Goal: Task Accomplishment & Management: Manage account settings

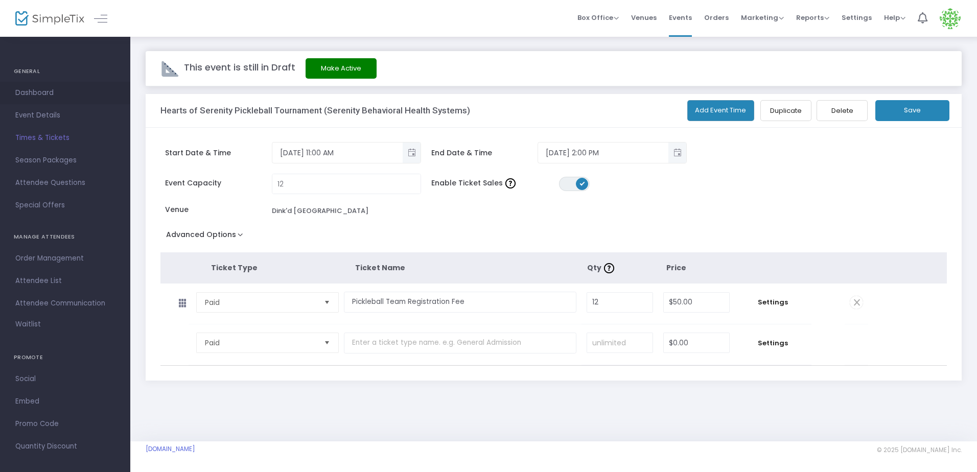
click at [50, 91] on span "Dashboard" at bounding box center [65, 92] width 100 height 13
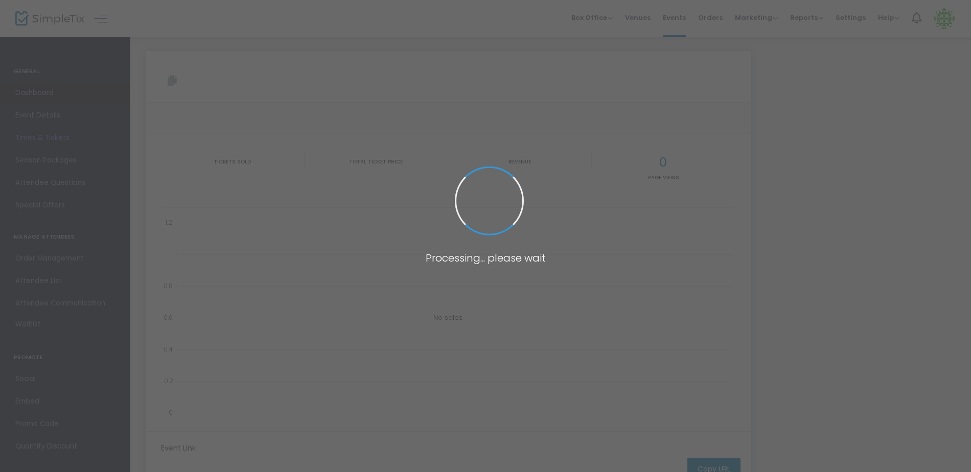
type input "https://www.simpletix.com/e/hearts-of-serenity-pickleball-tournament-s-tickets-…"
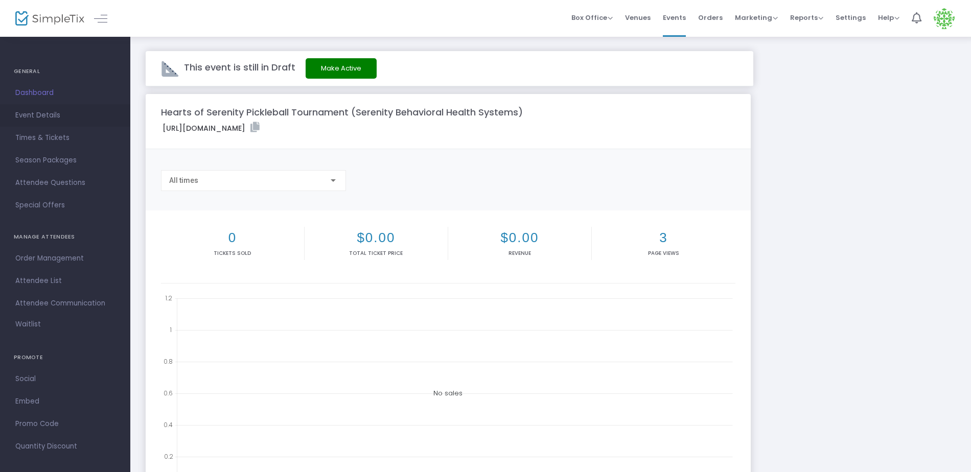
click at [46, 117] on span "Event Details" at bounding box center [65, 115] width 100 height 13
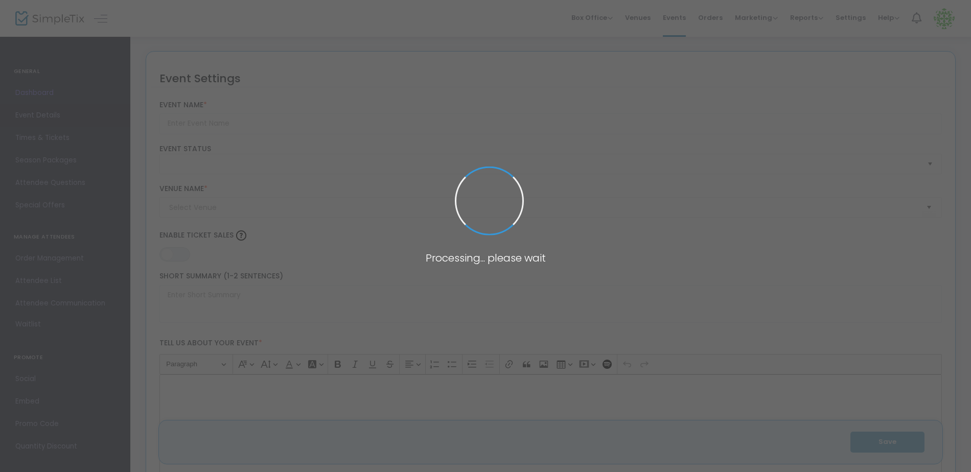
type input "Hearts of Serenity Pickleball Tournament (Serenity Behavioral Health Systems)"
type textarea "Hearts of Serenity is hosting a pickleball tournament to raise awareness of men…"
type input "Register Now"
type input "Dink'd [GEOGRAPHIC_DATA]"
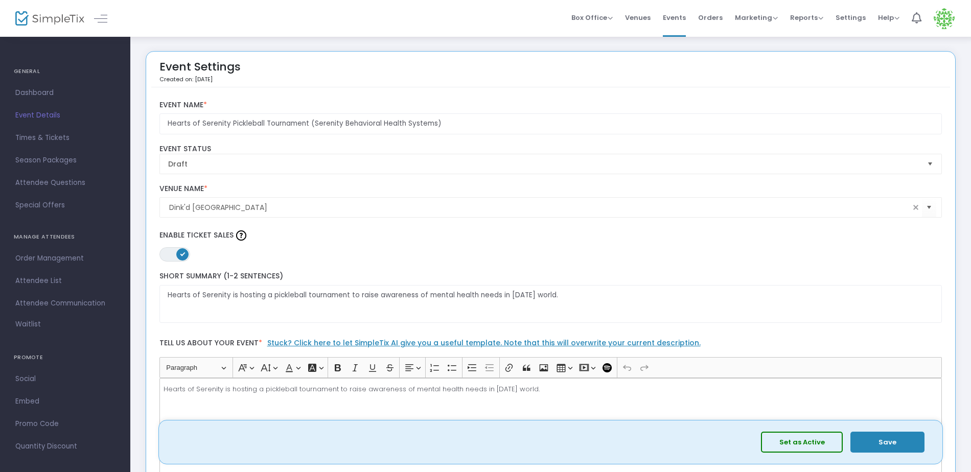
drag, startPoint x: 378, startPoint y: 179, endPoint x: 465, endPoint y: 208, distance: 91.0
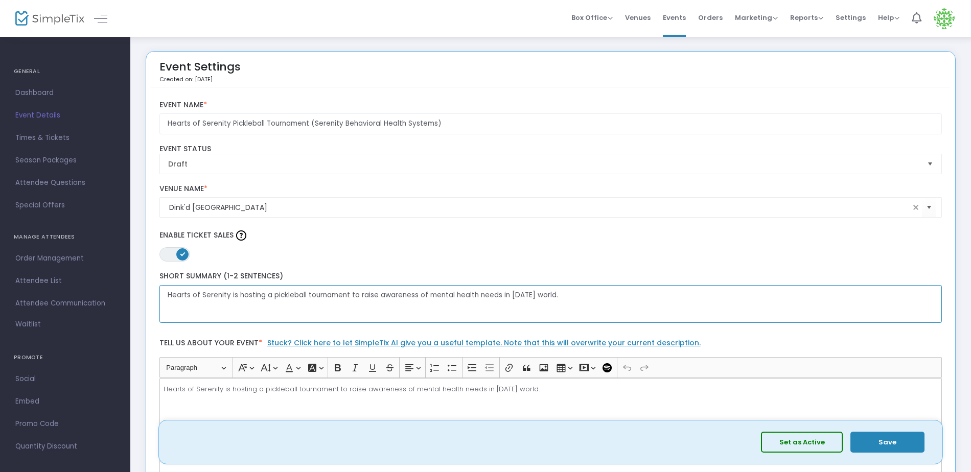
drag, startPoint x: 465, startPoint y: 208, endPoint x: 431, endPoint y: 306, distance: 103.1
click at [431, 306] on textarea "Hearts of Serenity is hosting a pickleball tournament to raise awareness of men…" at bounding box center [550, 304] width 783 height 38
drag, startPoint x: 555, startPoint y: 295, endPoint x: 532, endPoint y: 296, distance: 23.5
click at [532, 296] on textarea "Hearts of Serenity is hosting a pickleball tournament to raise awareness of men…" at bounding box center [550, 304] width 783 height 38
type textarea "Hearts of Serenity is hosting a pickleball tournament to raise awareness of men…"
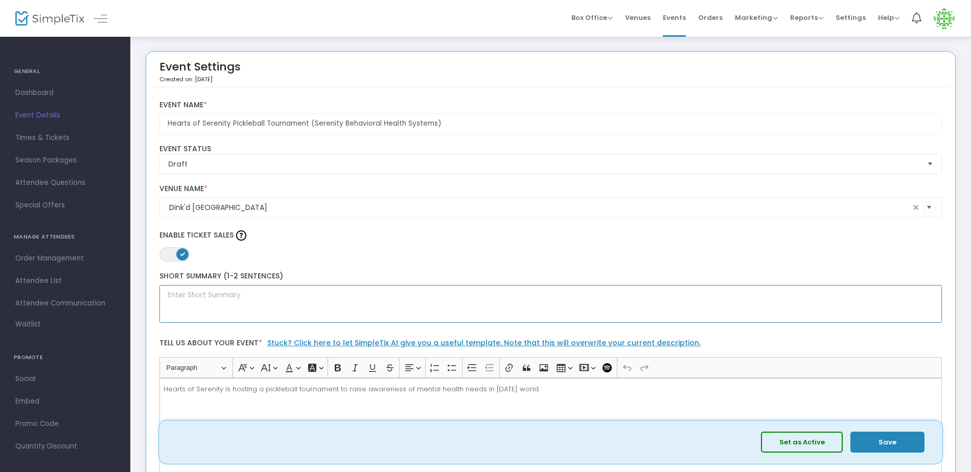
click at [188, 299] on textarea at bounding box center [550, 304] width 783 height 38
paste textarea "Join us for an exciting afternoon of friendly competition, laughter, and commun…"
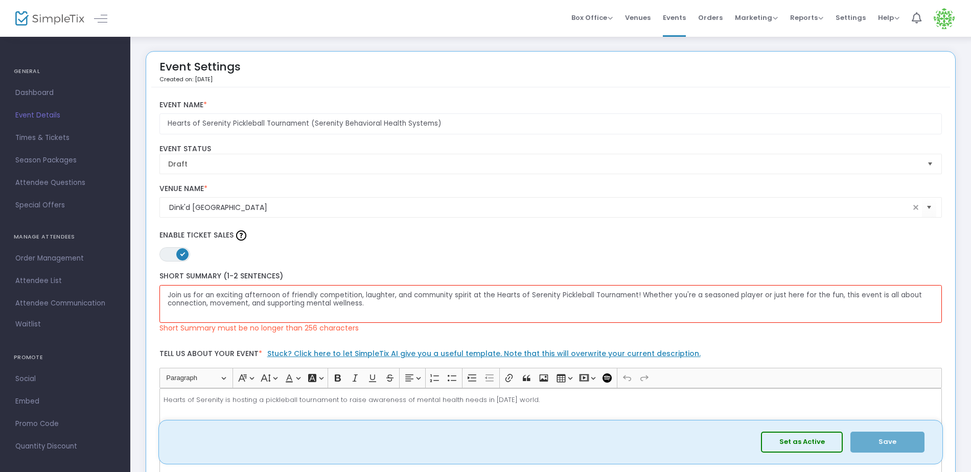
click at [743, 373] on div "Heading Paragraph Paragraph Heading 1 Heading 2 Heading 3 Font Family Font Fami…" at bounding box center [549, 377] width 776 height 19
click at [524, 410] on div "Hearts of Serenity is hosting a pickleball tournament to raise awareness of men…" at bounding box center [550, 439] width 783 height 102
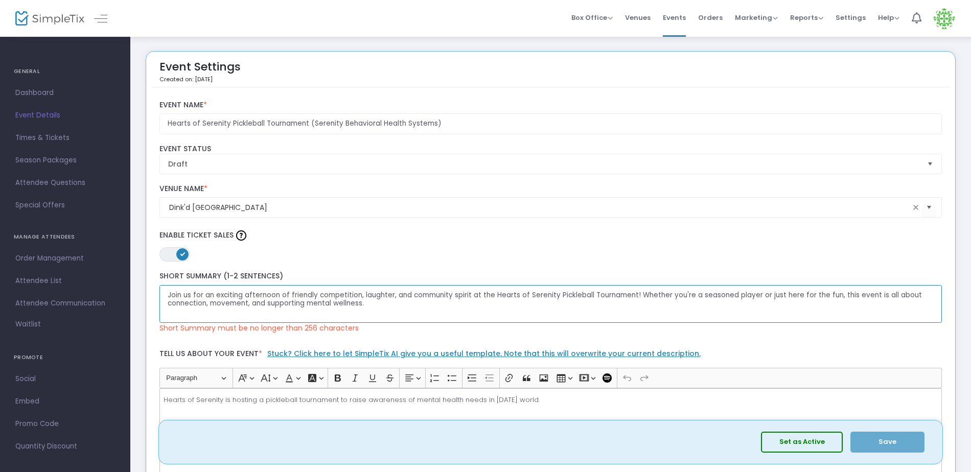
drag, startPoint x: 363, startPoint y: 303, endPoint x: 165, endPoint y: 297, distance: 198.9
click at [165, 297] on textarea "Join us for an exciting afternoon of friendly competition, laughter, and commun…" at bounding box center [550, 304] width 783 height 38
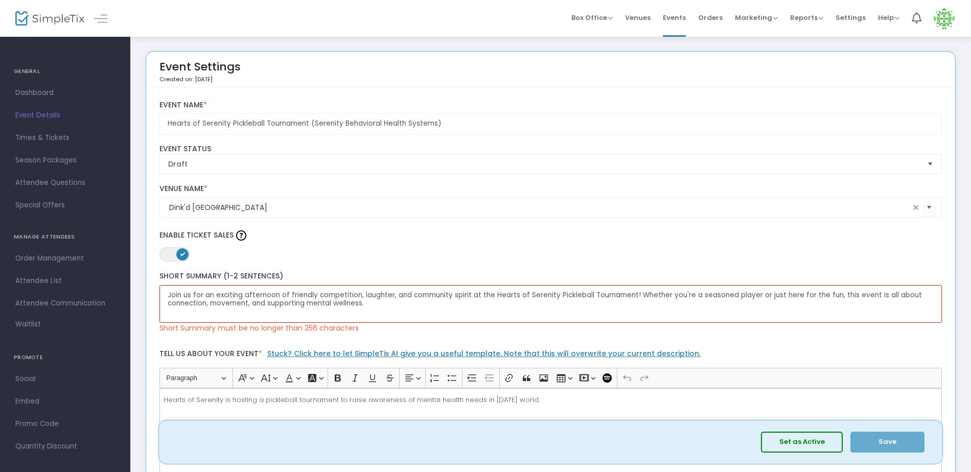
click at [198, 429] on div "Set as Active Save" at bounding box center [550, 442] width 773 height 33
drag, startPoint x: 542, startPoint y: 399, endPoint x: 132, endPoint y: 413, distance: 410.1
click at [873, 439] on span "Set as Active Save" at bounding box center [841, 442] width 161 height 21
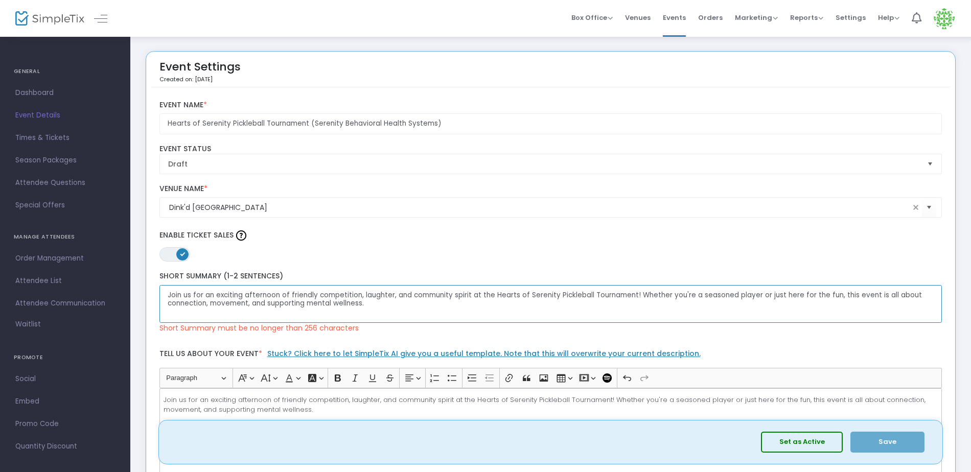
drag, startPoint x: 634, startPoint y: 293, endPoint x: 835, endPoint y: 289, distance: 201.4
click at [835, 289] on textarea "Join us for an exciting afternoon of friendly competition, laughter, and commun…" at bounding box center [550, 304] width 783 height 38
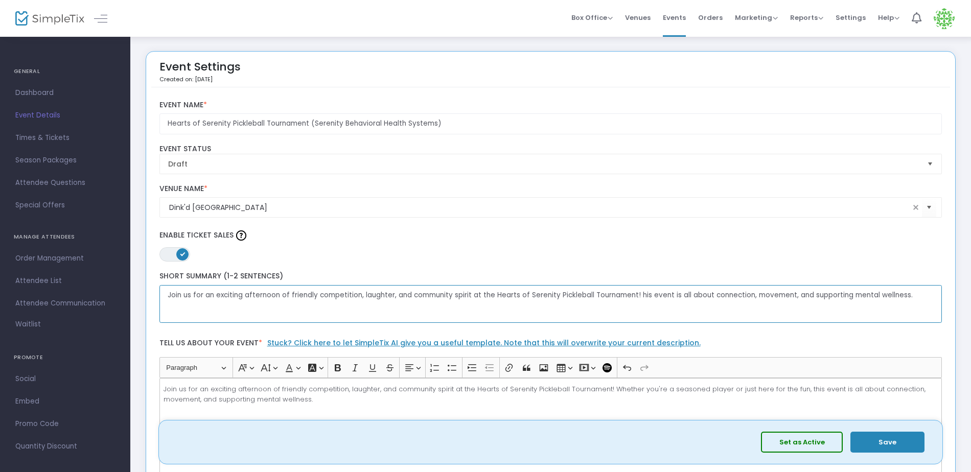
type textarea "Join us for an exciting afternoon of friendly competition, laughter, and commun…"
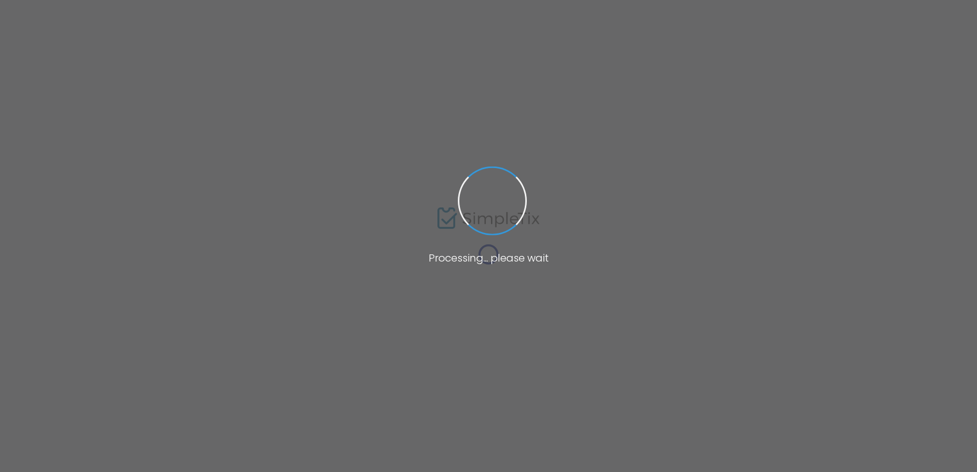
type input "Dink'd [GEOGRAPHIC_DATA]"
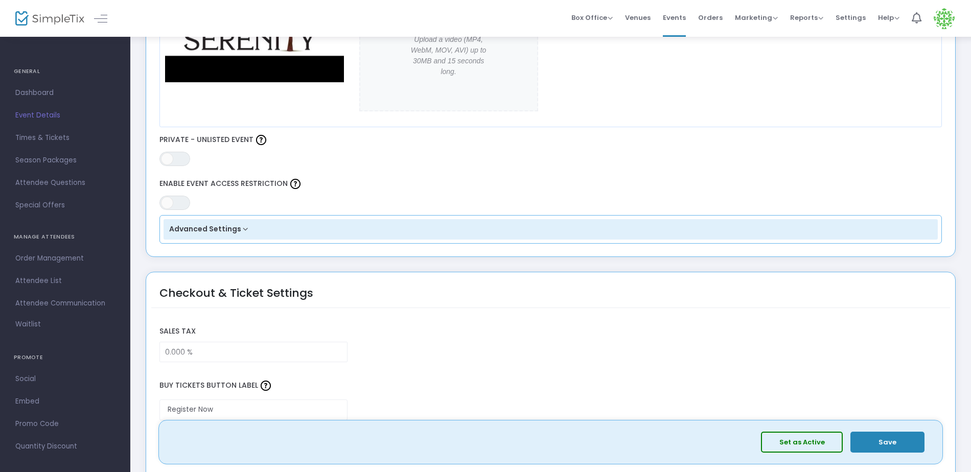
scroll to position [562, 0]
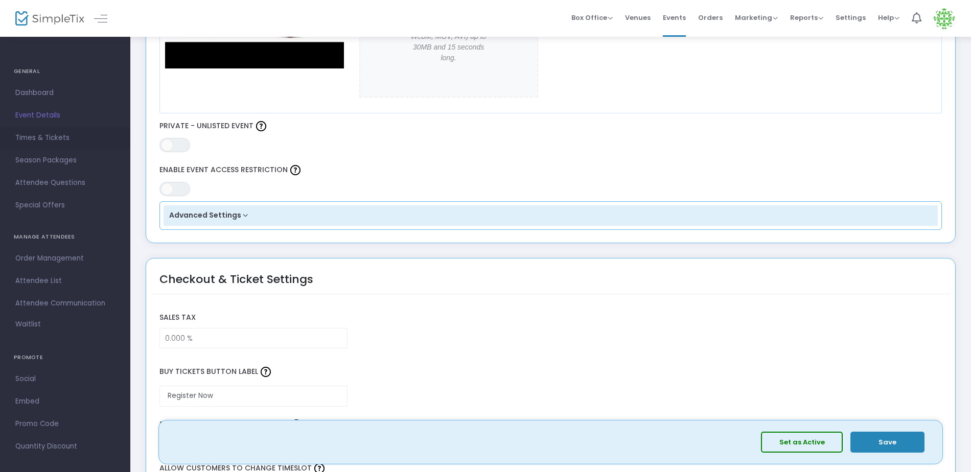
click at [37, 142] on span "Times & Tickets" at bounding box center [65, 137] width 100 height 13
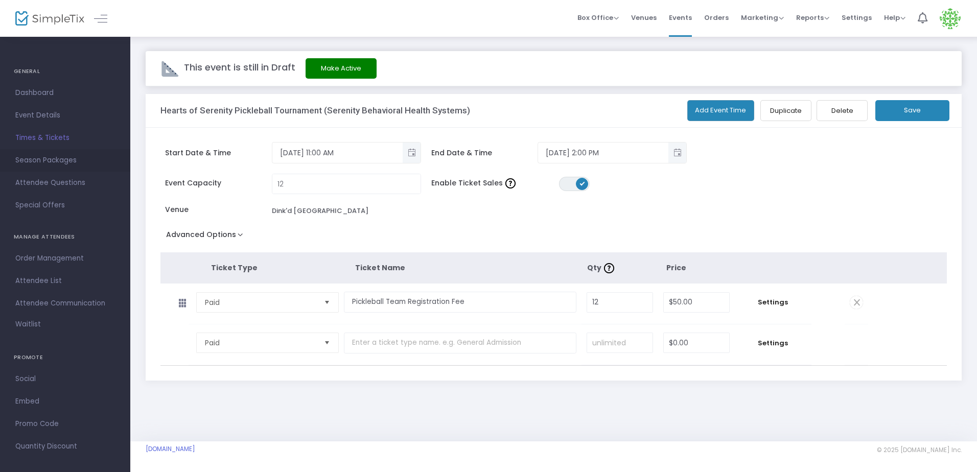
drag, startPoint x: 37, startPoint y: 142, endPoint x: 6, endPoint y: 156, distance: 34.3
click at [6, 156] on link "Season Packages" at bounding box center [65, 160] width 130 height 22
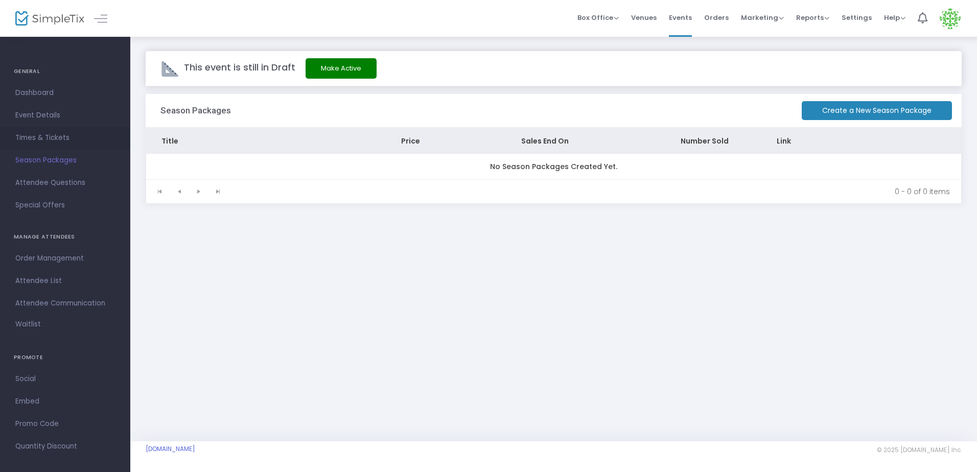
click at [30, 140] on span "Times & Tickets" at bounding box center [65, 137] width 100 height 13
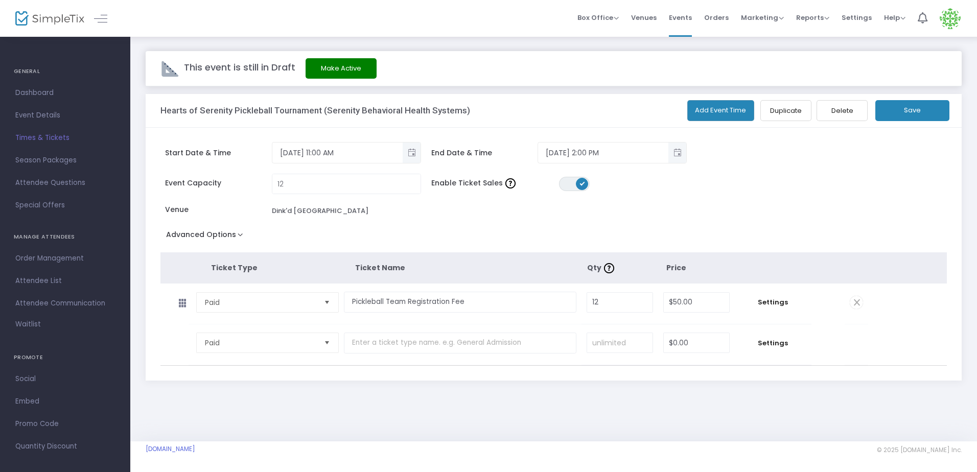
drag, startPoint x: 30, startPoint y: 139, endPoint x: 280, endPoint y: 118, distance: 251.3
click at [280, 118] on div "Hearts of Serenity Pickleball Tournament (Serenity Behavioral Health Systems)" at bounding box center [364, 110] width 409 height 33
click at [238, 238] on button "Advanced Options" at bounding box center [206, 236] width 92 height 18
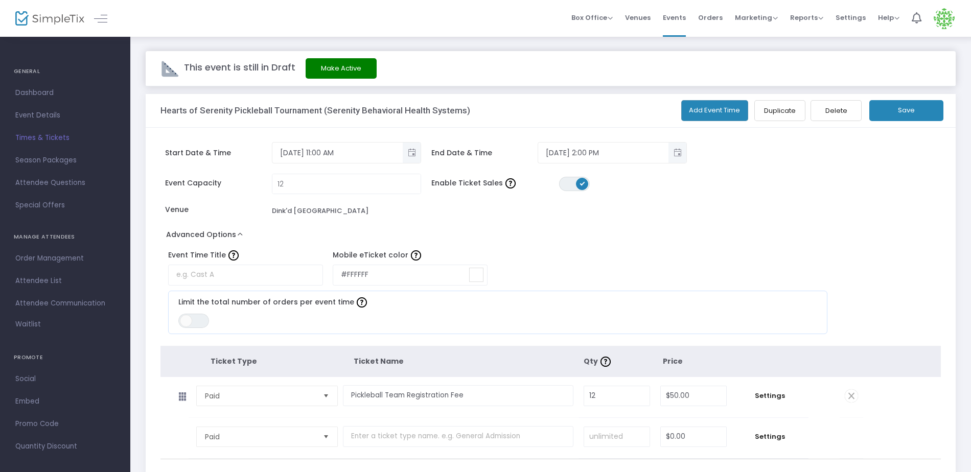
click at [238, 238] on button "Advanced Options" at bounding box center [206, 236] width 92 height 18
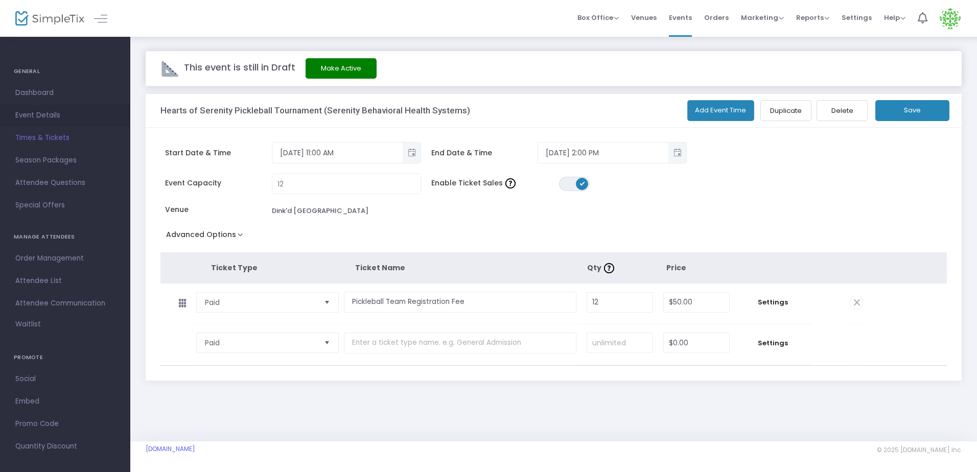
click at [42, 114] on span "Event Details" at bounding box center [65, 115] width 100 height 13
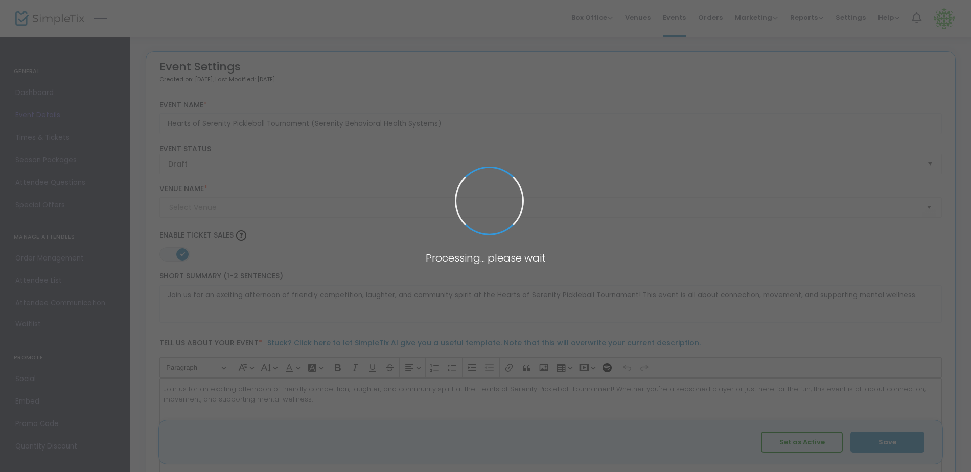
type input "Dink'd [GEOGRAPHIC_DATA]"
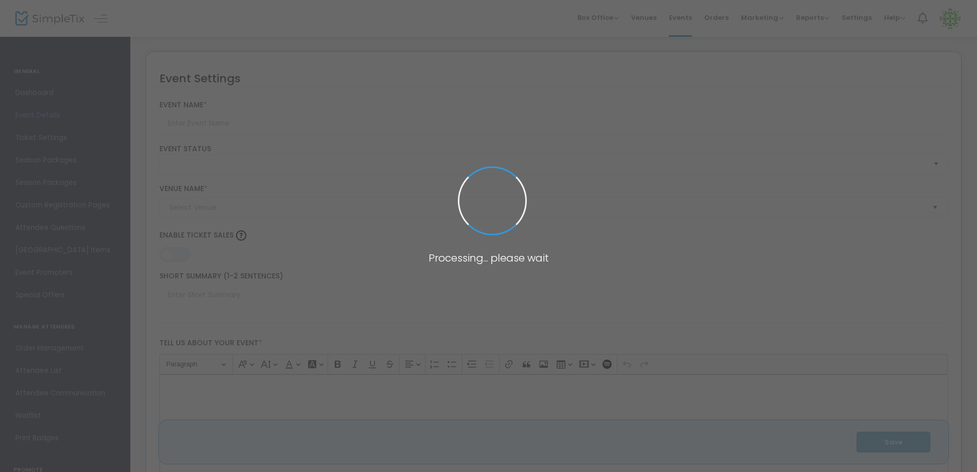
type input "Hearts of Serenity Pickleball Tournament (Serenity Behavioral Health Systems)"
type textarea "Join us for an exciting afternoon of friendly competition, laughter, and commun…"
type input "Register Now"
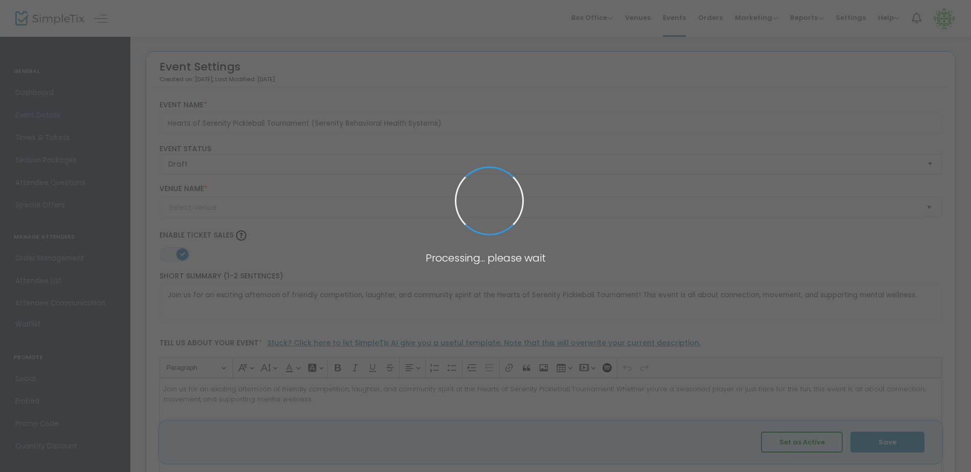
type input "Dink'd [GEOGRAPHIC_DATA]"
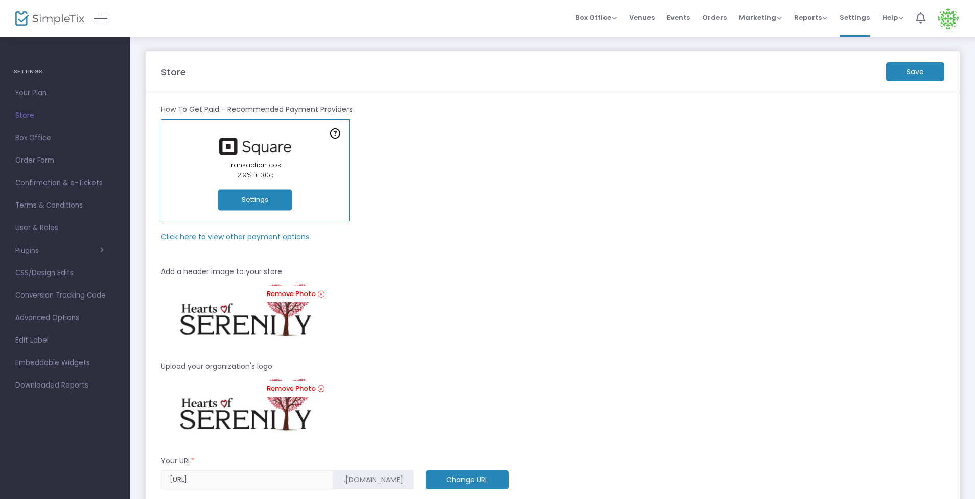
drag, startPoint x: 0, startPoint y: 0, endPoint x: 462, endPoint y: 348, distance: 578.4
click at [462, 348] on div "Remove Photo" at bounding box center [553, 316] width 794 height 70
click at [258, 204] on button "Settings" at bounding box center [255, 200] width 74 height 21
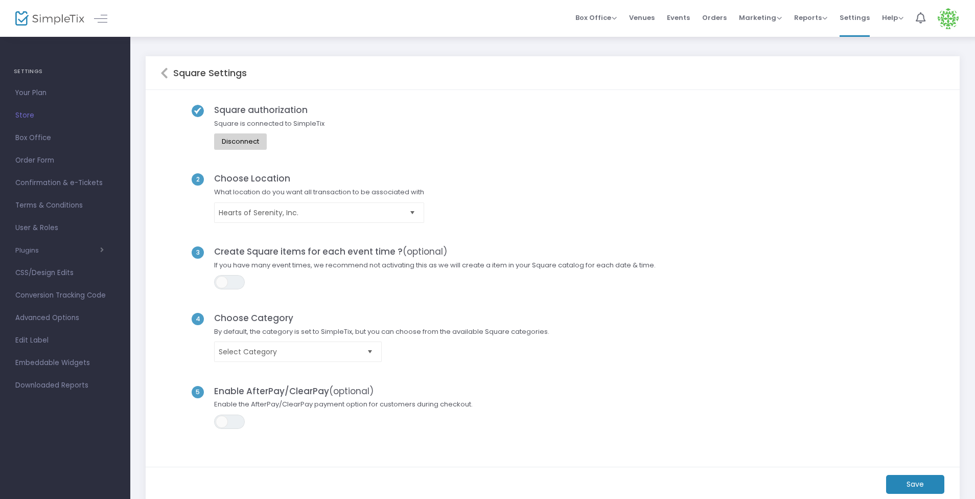
drag, startPoint x: 258, startPoint y: 204, endPoint x: 355, endPoint y: 167, distance: 103.5
click at [355, 167] on div "Square authorization Square is connected to SimpleTix Disconnect" at bounding box center [552, 139] width 785 height 69
drag, startPoint x: 355, startPoint y: 167, endPoint x: 357, endPoint y: 157, distance: 10.5
click at [357, 157] on div "Square authorization Square is connected to SimpleTix Disconnect" at bounding box center [552, 139] width 785 height 69
drag, startPoint x: 357, startPoint y: 157, endPoint x: 572, endPoint y: 170, distance: 215.0
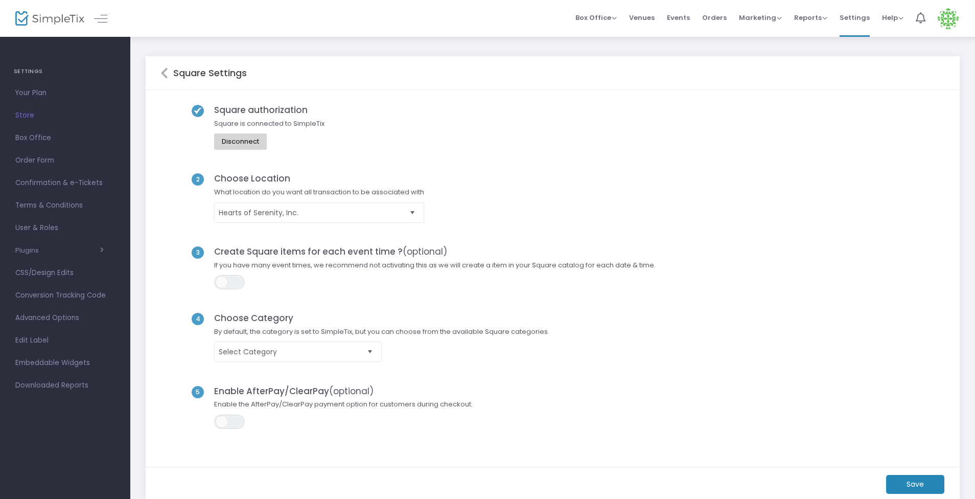
click at [572, 170] on div "Square authorization Square is connected to SimpleTix Disconnect" at bounding box center [552, 139] width 785 height 69
drag, startPoint x: 572, startPoint y: 170, endPoint x: 522, endPoint y: 168, distance: 49.6
click at [522, 168] on div "Square authorization Square is connected to SimpleTix Disconnect" at bounding box center [552, 139] width 785 height 69
